Goal: Transaction & Acquisition: Purchase product/service

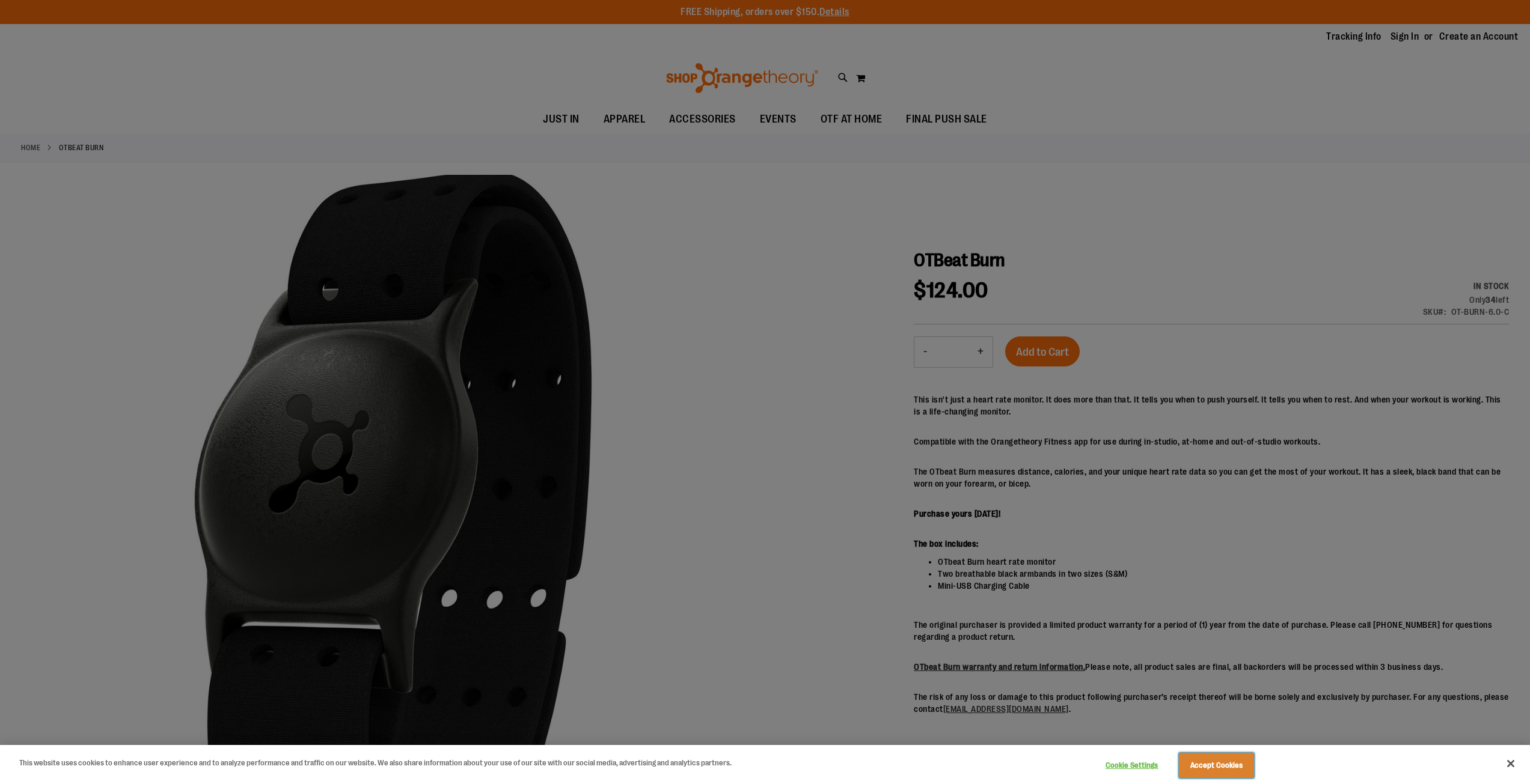
click at [1189, 768] on button "Accept Cookies" at bounding box center [1216, 765] width 75 height 25
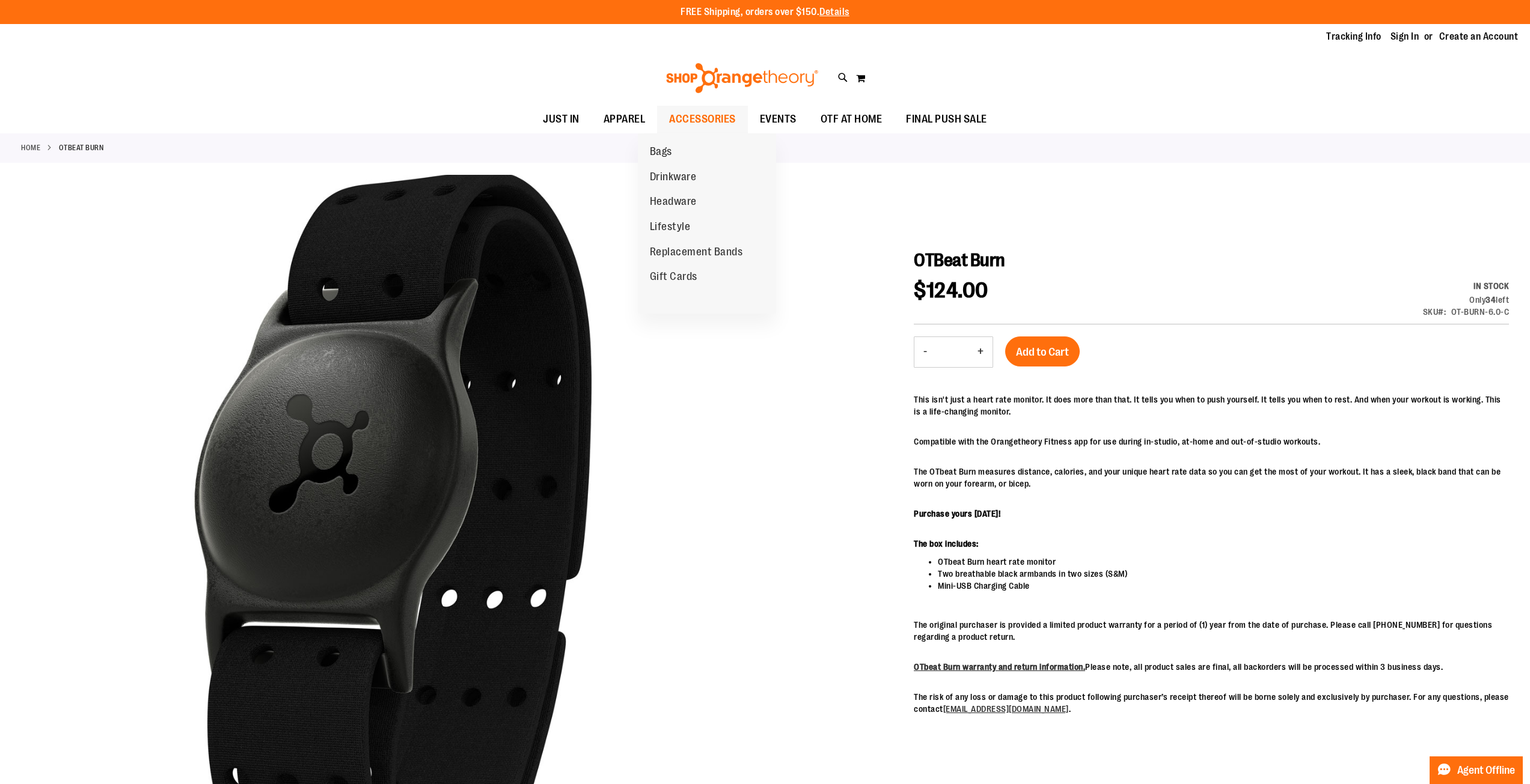
click at [676, 116] on span "ACCESSORIES" at bounding box center [702, 119] width 67 height 27
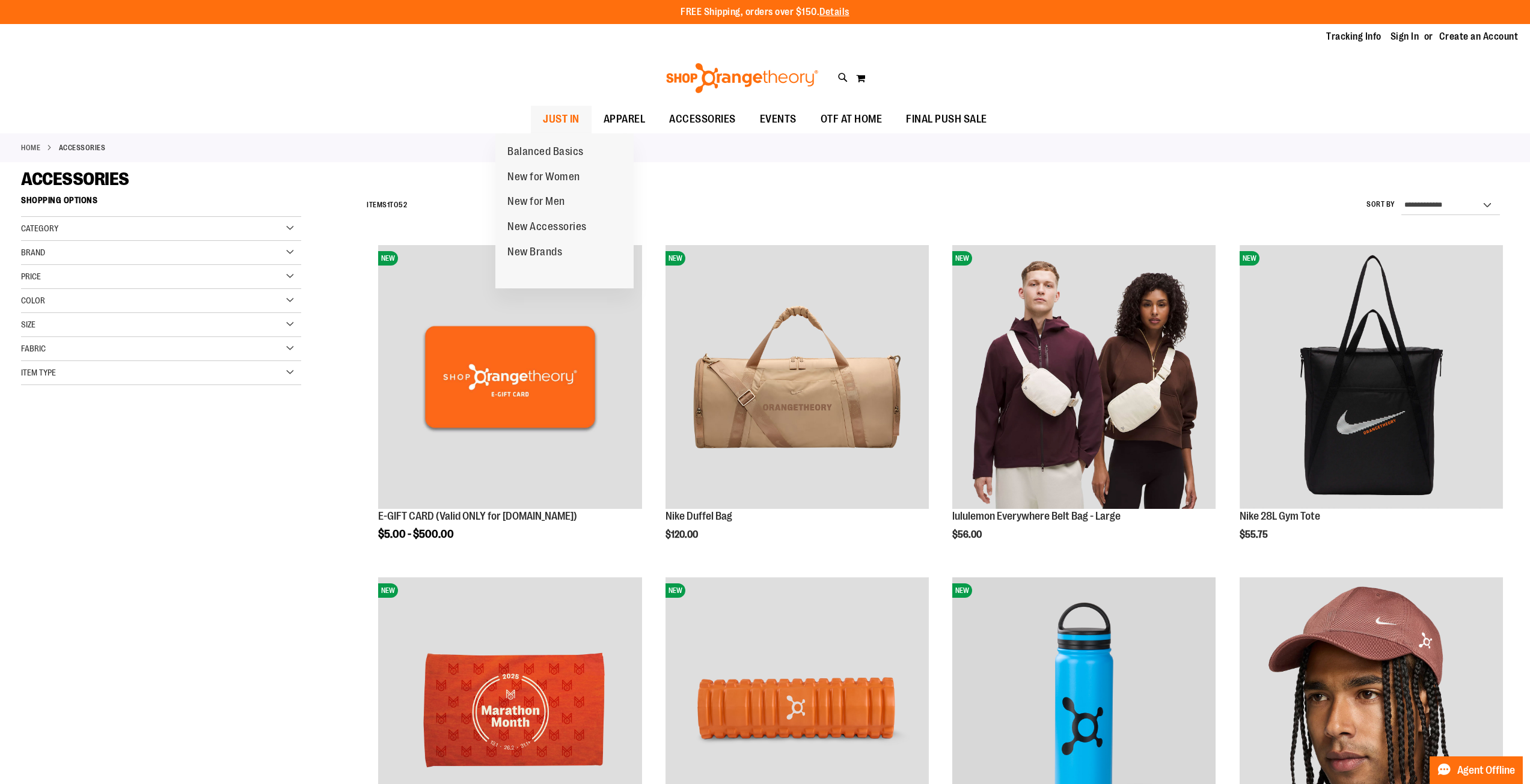
click at [545, 121] on span "JUST IN" at bounding box center [561, 119] width 37 height 27
click at [738, 73] on img at bounding box center [742, 78] width 155 height 30
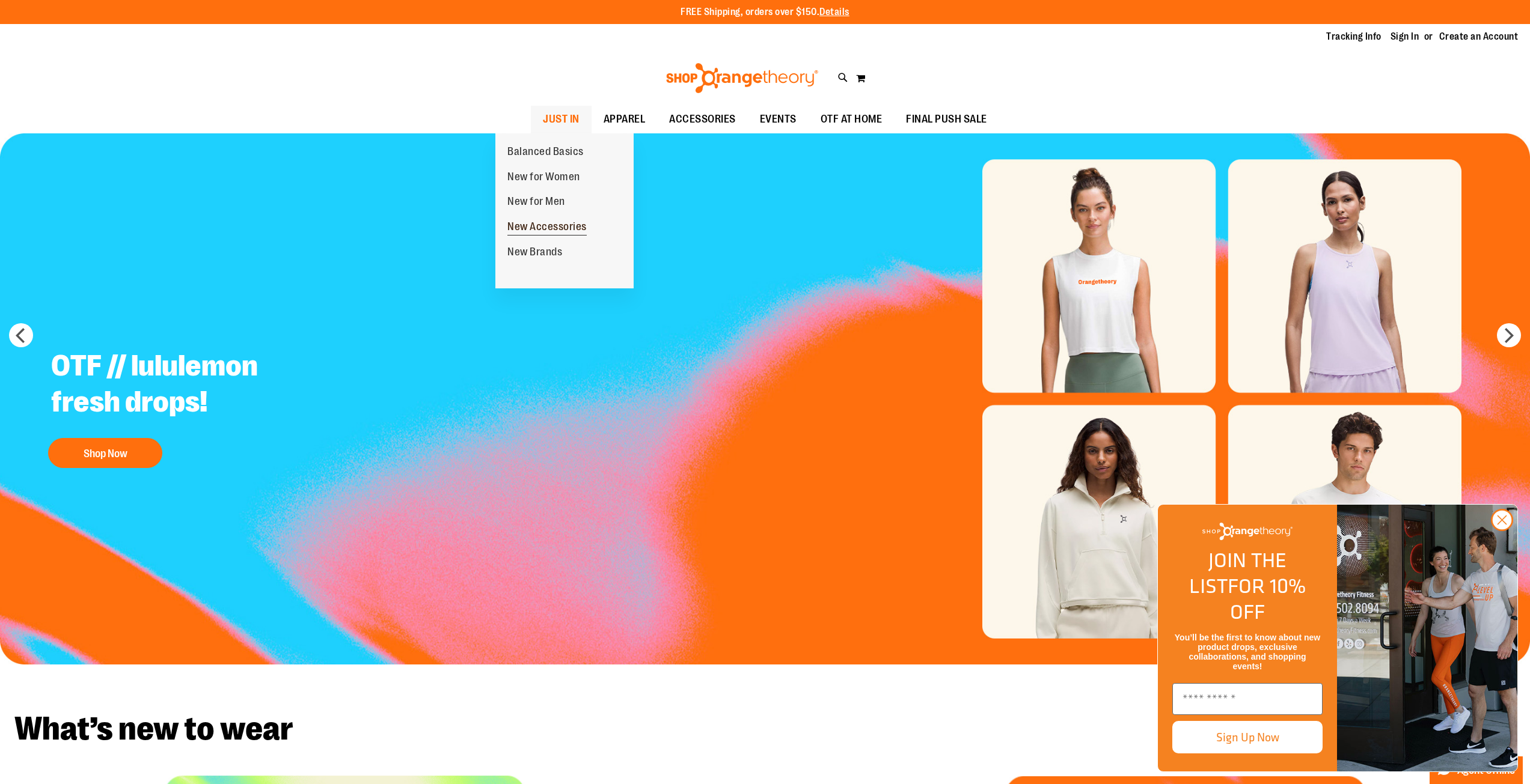
click at [547, 235] on span "New Accessories" at bounding box center [547, 228] width 80 height 15
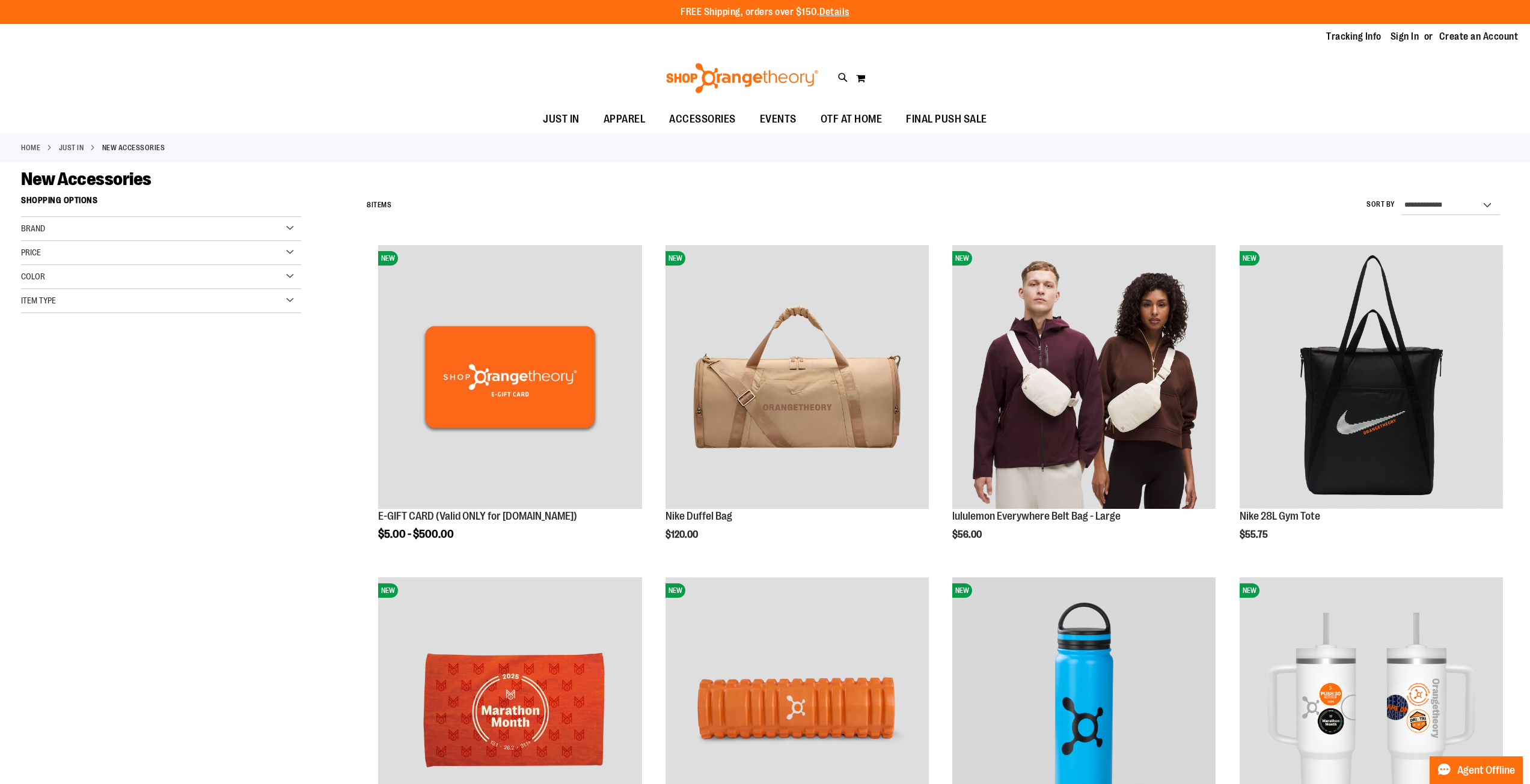
click at [849, 78] on div "Toggle Nav Search Popular Suggestions Advanced Search" at bounding box center [765, 78] width 1530 height 55
click at [842, 79] on icon at bounding box center [843, 78] width 10 height 14
type input "*****"
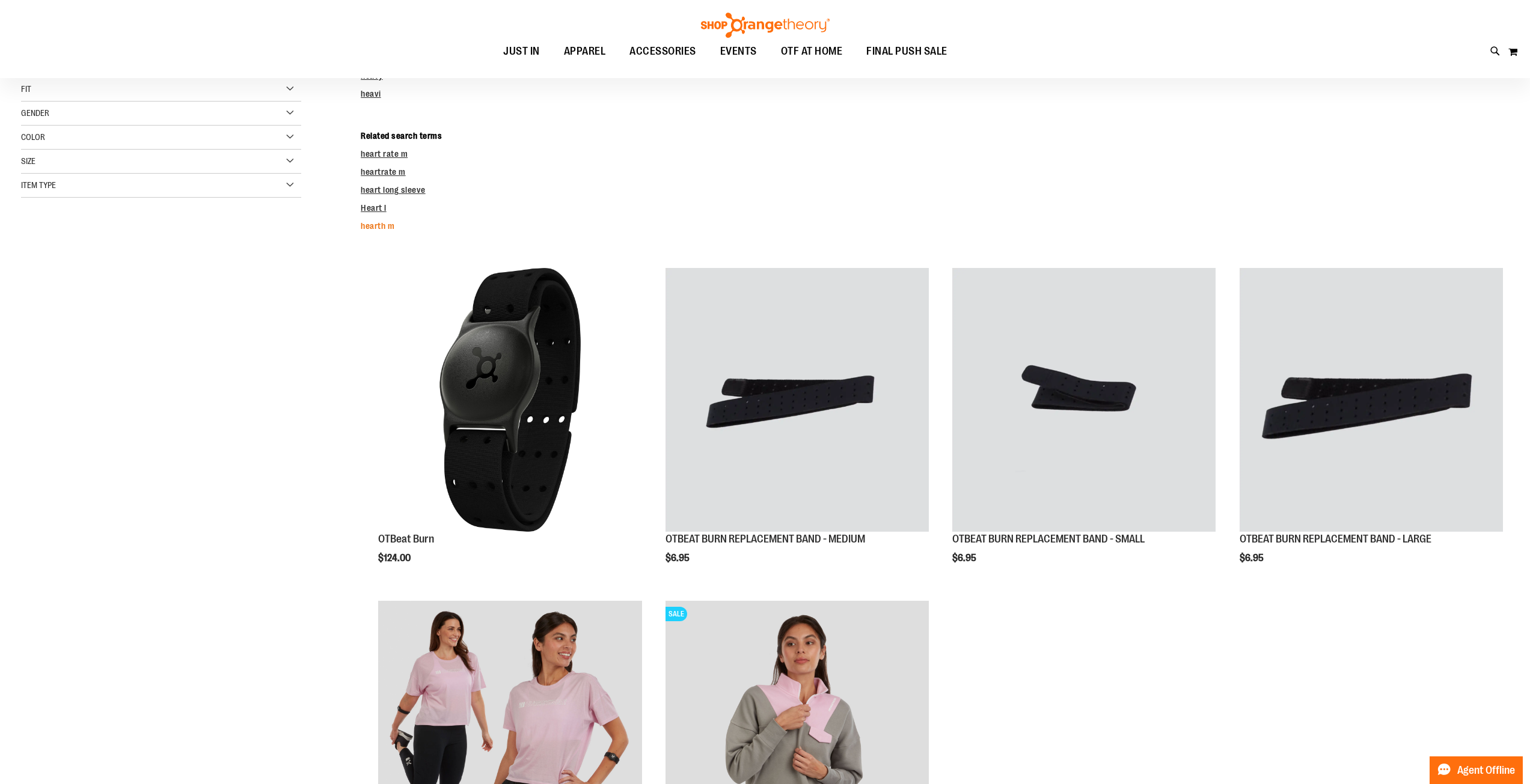
scroll to position [240, 0]
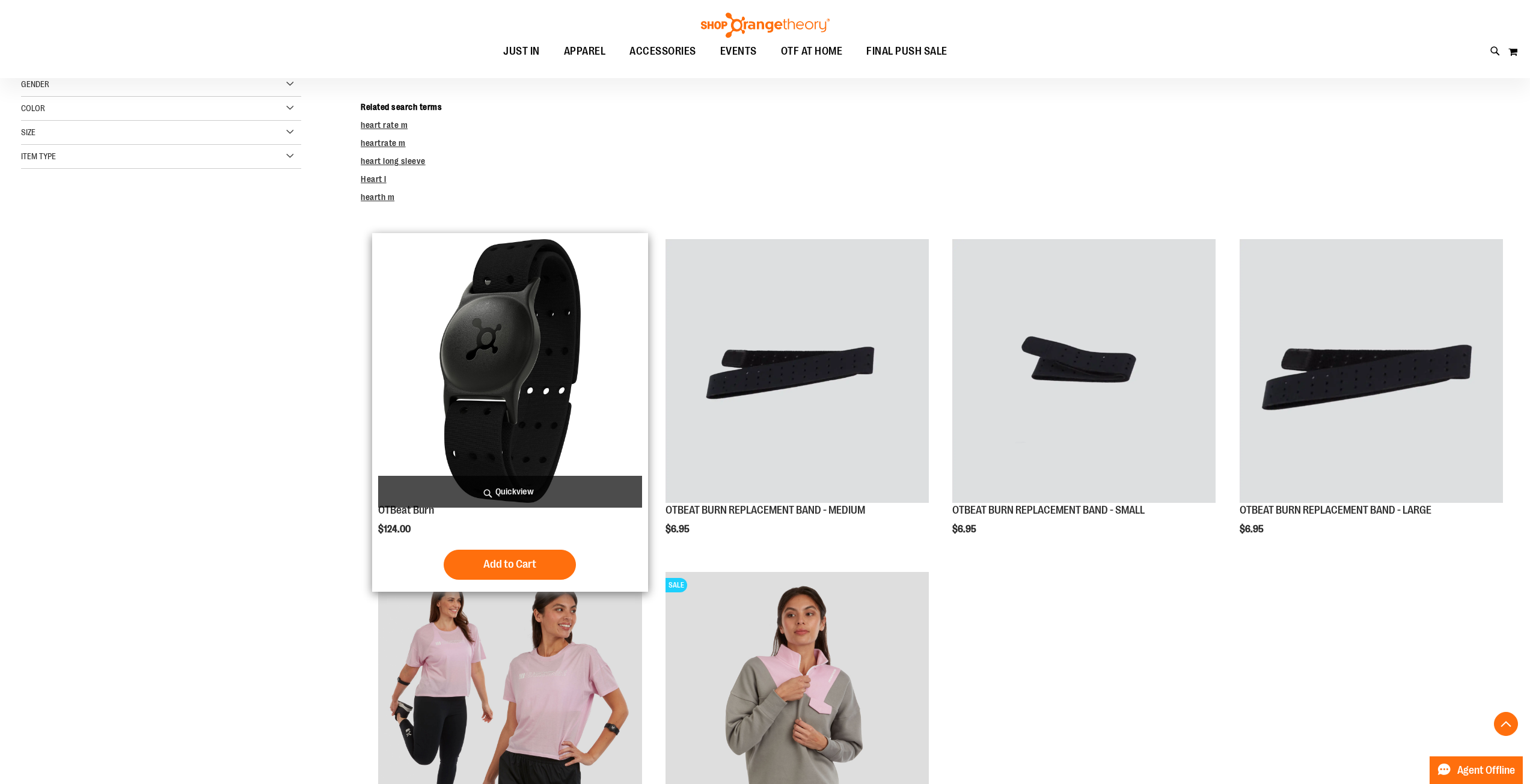
click at [476, 430] on img "product" at bounding box center [509, 371] width 263 height 263
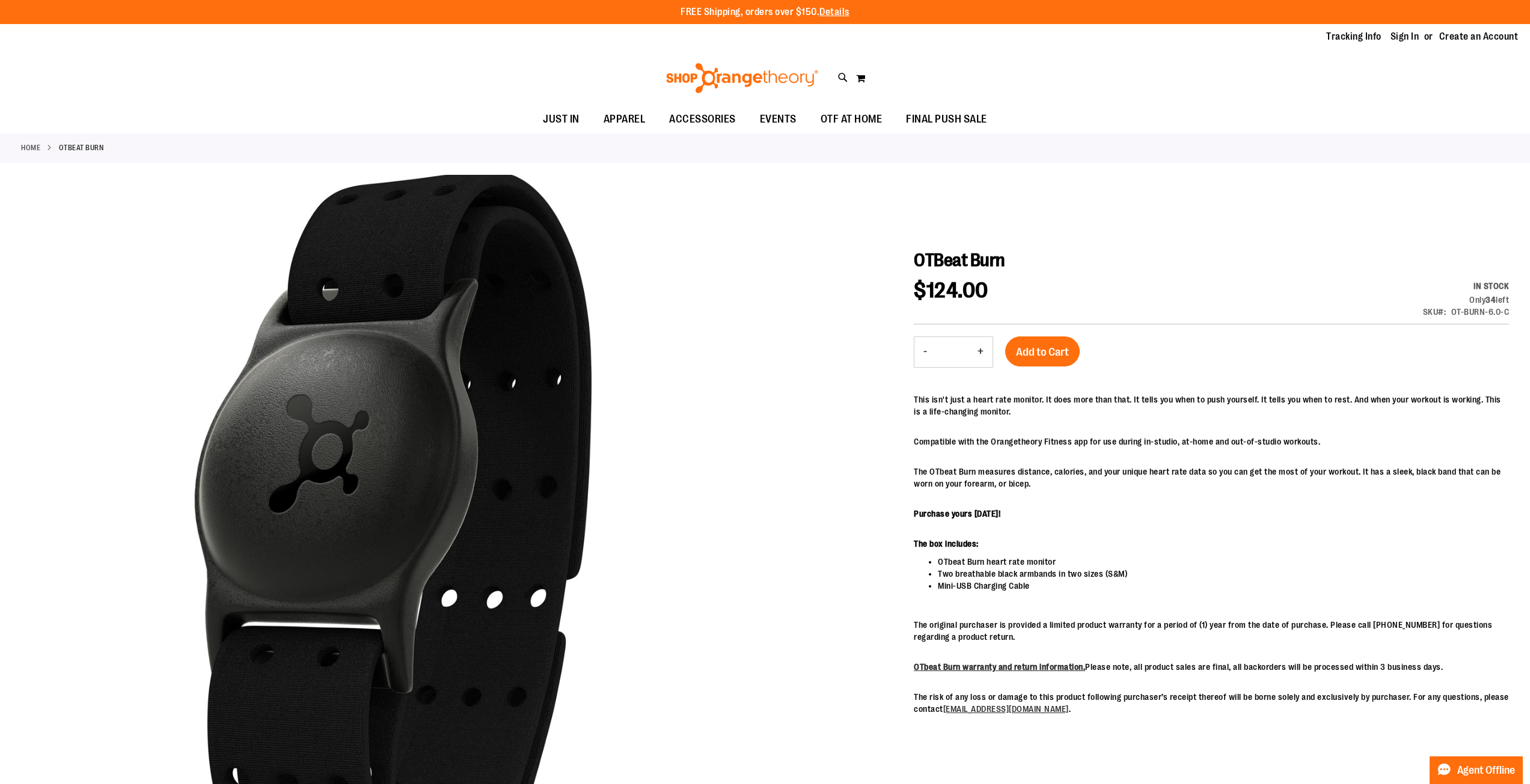
click at [1031, 266] on h1 "OTBeat Burn" at bounding box center [1211, 260] width 595 height 22
drag, startPoint x: 1026, startPoint y: 257, endPoint x: 917, endPoint y: 261, distance: 109.1
click at [917, 261] on h1 "OTBeat Burn" at bounding box center [1211, 260] width 595 height 22
copy span "OTBeat Burn"
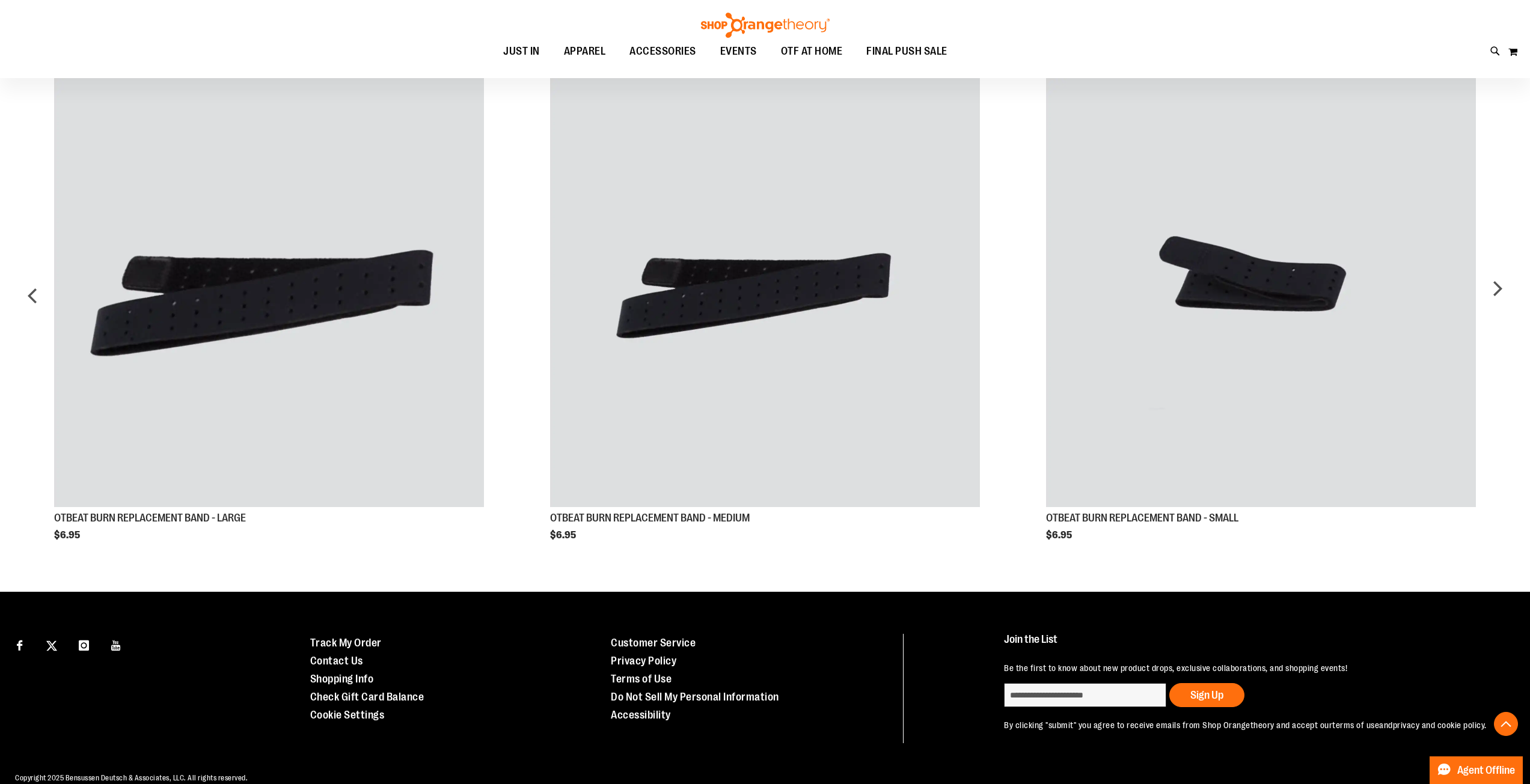
scroll to position [949, 0]
